Goal: Information Seeking & Learning: Learn about a topic

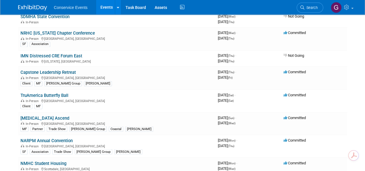
scroll to position [490, 0]
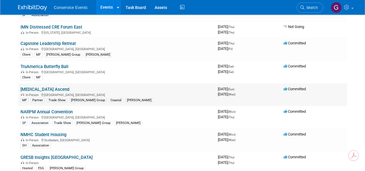
click at [28, 87] on link "[MEDICAL_DATA] Ascend" at bounding box center [44, 89] width 49 height 5
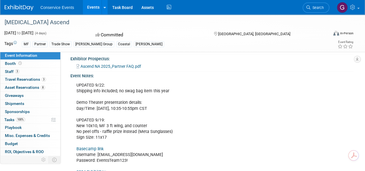
scroll to position [144, 0]
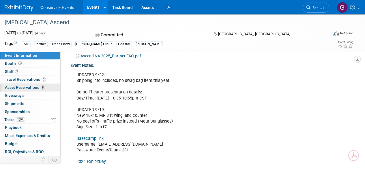
click at [16, 87] on span "Asset Reservations 8" at bounding box center [25, 87] width 40 height 5
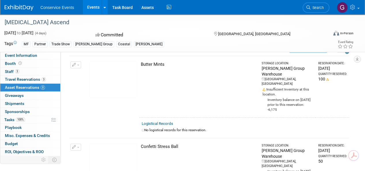
scroll to position [0, 0]
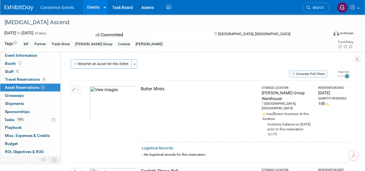
click at [91, 7] on link "Events" at bounding box center [93, 7] width 21 height 14
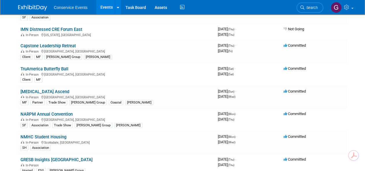
scroll to position [519, 0]
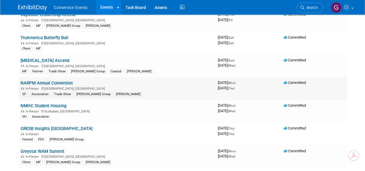
click at [54, 80] on link "NARPM Annual Convention" at bounding box center [46, 82] width 52 height 5
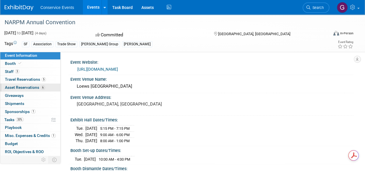
click at [26, 86] on span "Asset Reservations 6" at bounding box center [25, 87] width 40 height 5
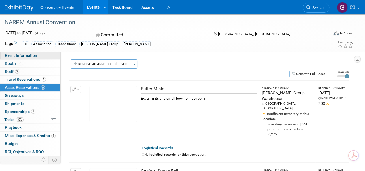
click at [28, 57] on span "Event Information" at bounding box center [21, 55] width 32 height 5
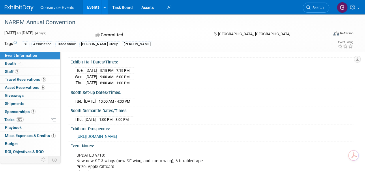
scroll to position [58, 0]
click at [30, 88] on span "Asset Reservations 6" at bounding box center [25, 87] width 40 height 5
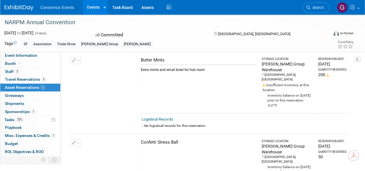
scroll to position [0, 0]
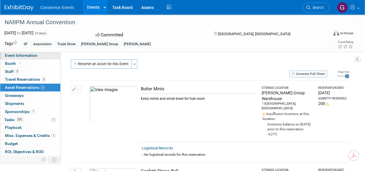
click at [23, 56] on span "Event Information" at bounding box center [21, 55] width 32 height 5
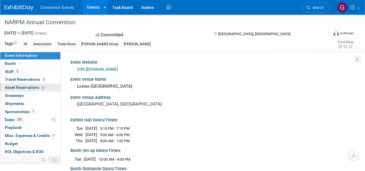
click at [22, 86] on span "Asset Reservations 6" at bounding box center [25, 87] width 40 height 5
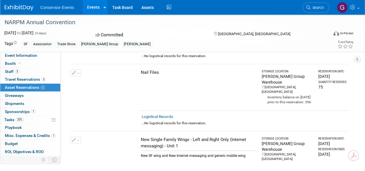
scroll to position [202, 0]
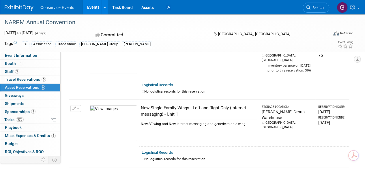
click at [91, 8] on link "Events" at bounding box center [93, 7] width 21 height 14
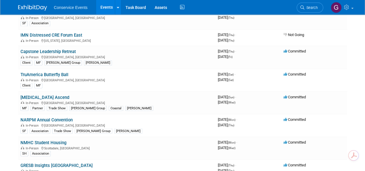
scroll to position [490, 0]
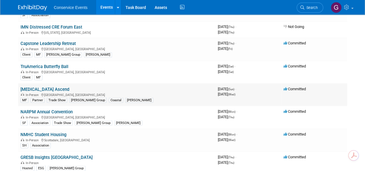
click at [39, 87] on link "[MEDICAL_DATA] Ascend" at bounding box center [44, 89] width 49 height 5
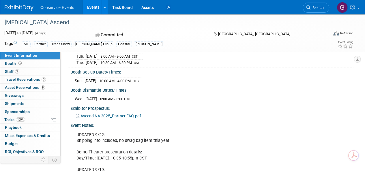
scroll to position [87, 0]
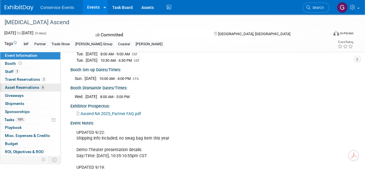
click at [31, 86] on span "Asset Reservations 8" at bounding box center [25, 87] width 40 height 5
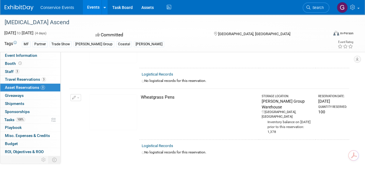
scroll to position [453, 0]
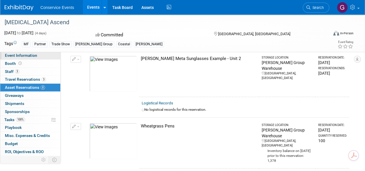
click at [23, 57] on span "Event Information" at bounding box center [21, 55] width 32 height 5
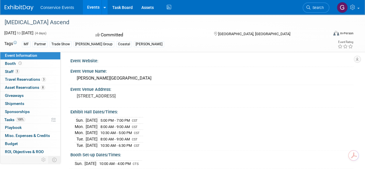
scroll to position [0, 0]
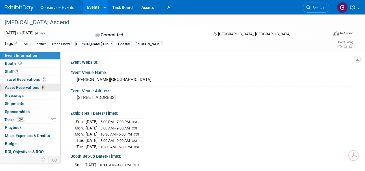
click at [25, 87] on span "Asset Reservations 8" at bounding box center [25, 87] width 40 height 5
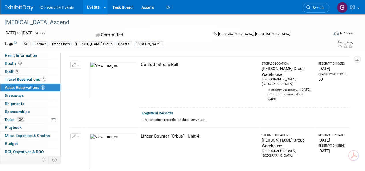
scroll to position [115, 0]
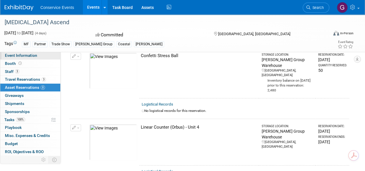
click at [26, 53] on span "Event Information" at bounding box center [21, 55] width 32 height 5
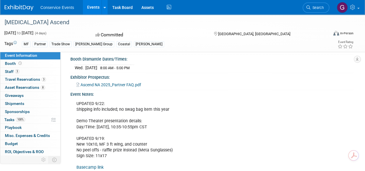
click at [123, 82] on span "Ascend NA 2025_Partner FAQ.pdf" at bounding box center [110, 84] width 61 height 5
click at [91, 6] on link "Events" at bounding box center [93, 7] width 21 height 14
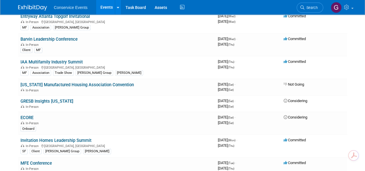
scroll to position [721, 0]
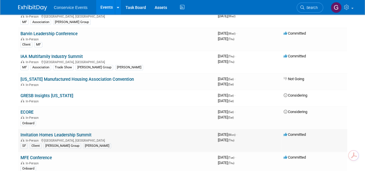
click at [57, 132] on link "Invitation Homes Leadership Summit" at bounding box center [55, 134] width 71 height 5
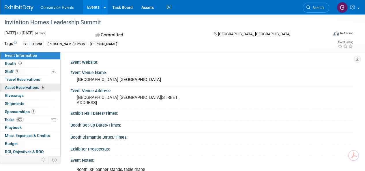
click at [23, 88] on span "Asset Reservations 6" at bounding box center [25, 87] width 40 height 5
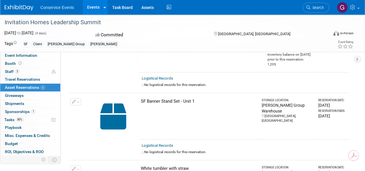
scroll to position [200, 0]
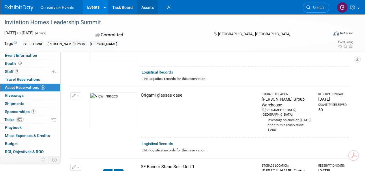
click at [144, 7] on link "Assets" at bounding box center [147, 7] width 21 height 14
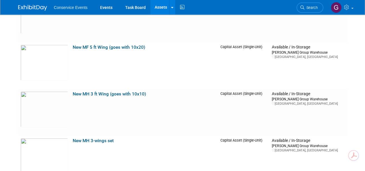
scroll to position [6258, 0]
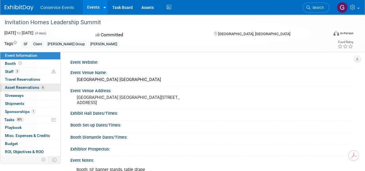
click at [28, 88] on span "Asset Reservations 6" at bounding box center [25, 87] width 40 height 5
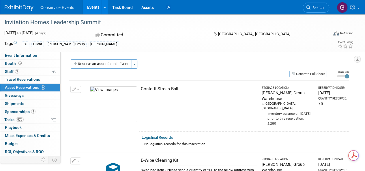
click at [87, 7] on link "Events" at bounding box center [93, 7] width 21 height 14
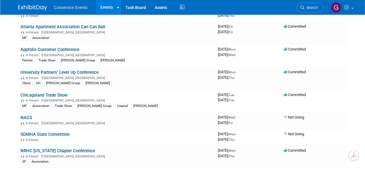
scroll to position [346, 0]
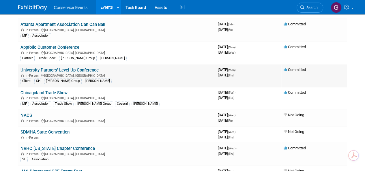
click at [79, 67] on link "University Partners' Level Up Conference" at bounding box center [59, 69] width 78 height 5
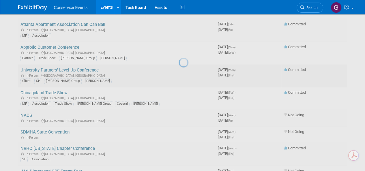
click at [179, 67] on div at bounding box center [183, 85] width 8 height 171
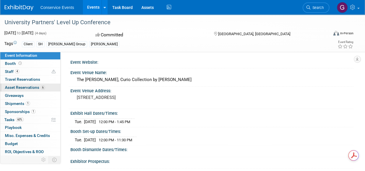
click at [21, 89] on span "Asset Reservations 6" at bounding box center [25, 87] width 40 height 5
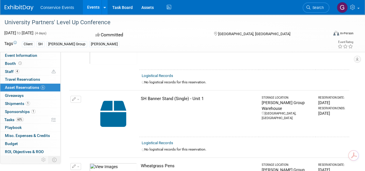
scroll to position [288, 0]
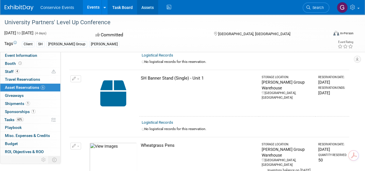
click at [144, 7] on link "Assets" at bounding box center [147, 7] width 21 height 14
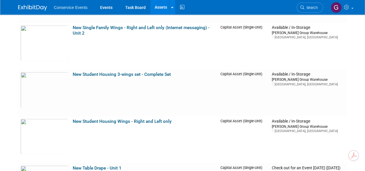
scroll to position [7036, 0]
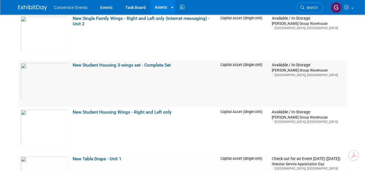
click at [114, 67] on link "New Student Housing 3-wings set - Complete Set" at bounding box center [122, 65] width 98 height 5
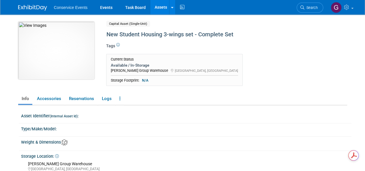
click at [66, 42] on img at bounding box center [56, 51] width 76 height 58
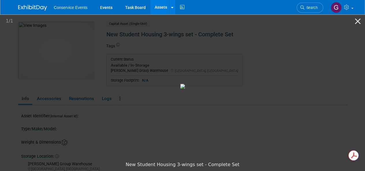
click at [27, 16] on div "1 / 1" at bounding box center [182, 21] width 365 height 14
click at [360, 20] on button "Close gallery" at bounding box center [357, 21] width 14 height 14
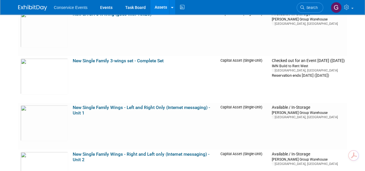
scroll to position [6892, 0]
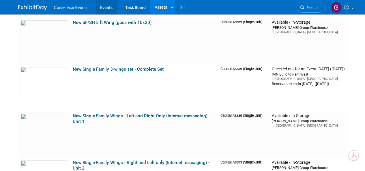
click at [106, 8] on link "Events" at bounding box center [106, 7] width 21 height 14
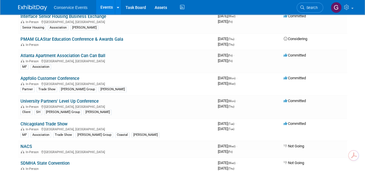
scroll to position [317, 0]
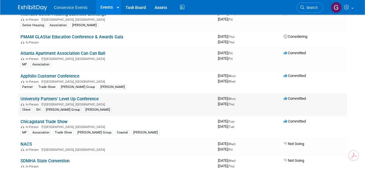
click at [78, 96] on link "University Partners' Level Up Conference" at bounding box center [59, 98] width 78 height 5
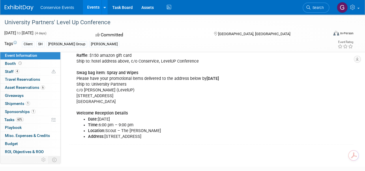
scroll to position [115, 0]
